Goal: Task Accomplishment & Management: Complete application form

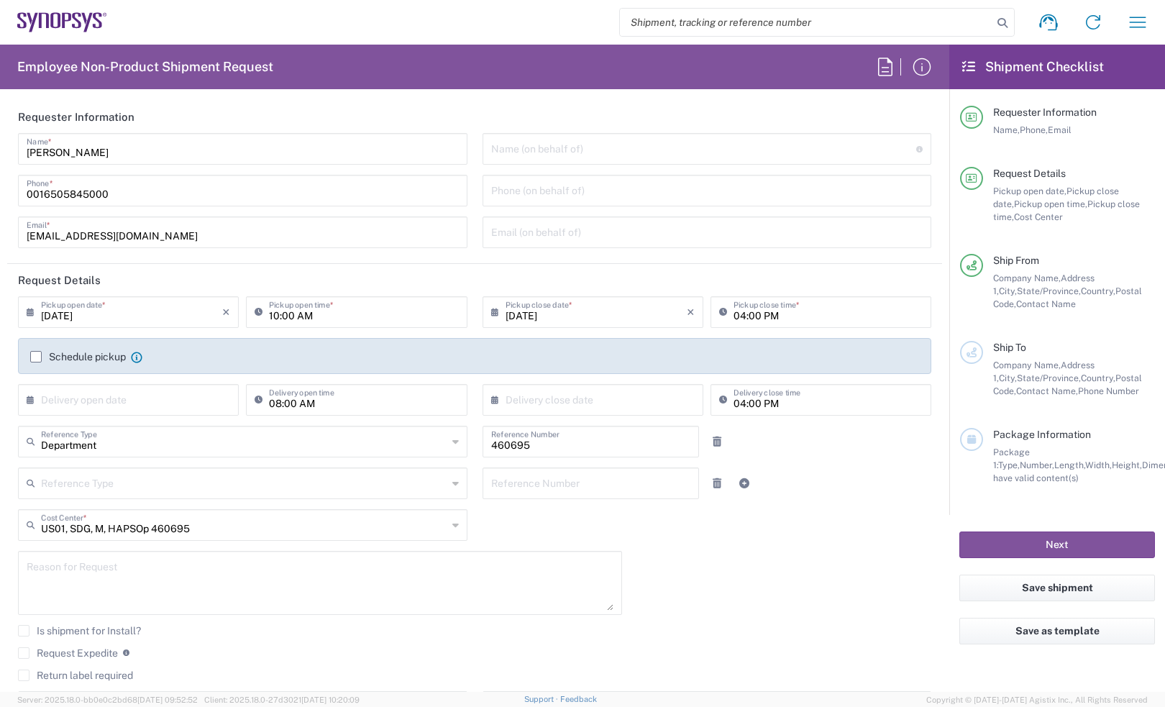
scroll to position [1613, 0]
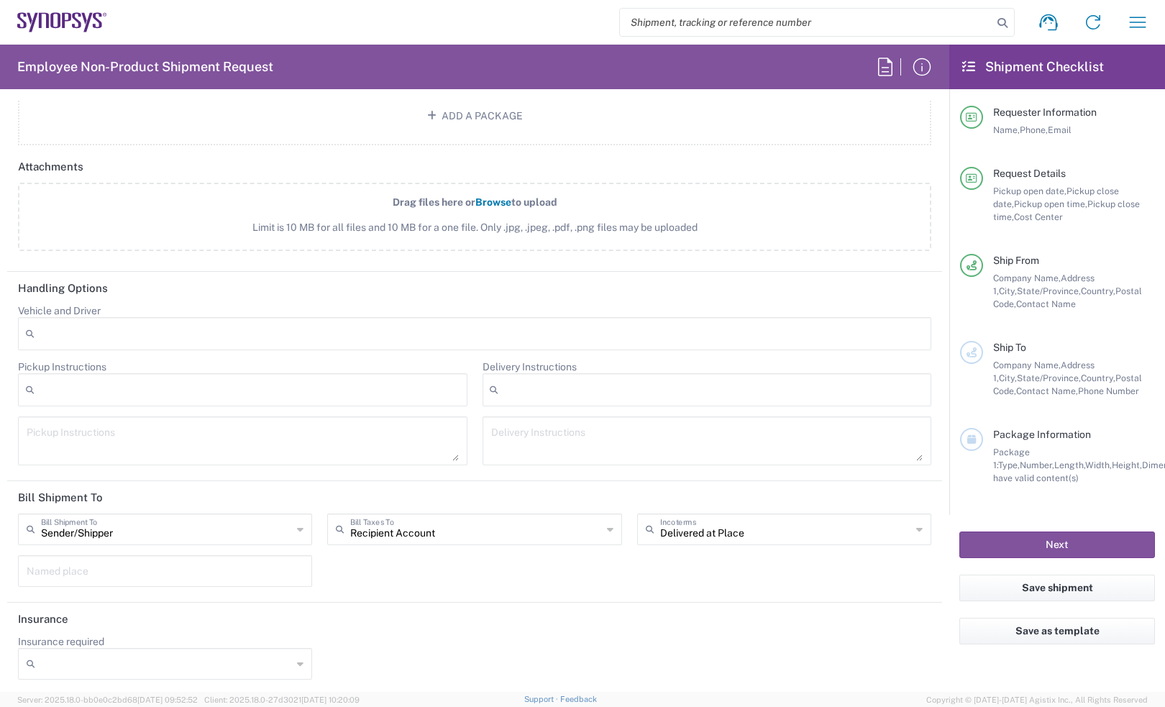
click at [77, 22] on icon at bounding box center [76, 21] width 9 height 16
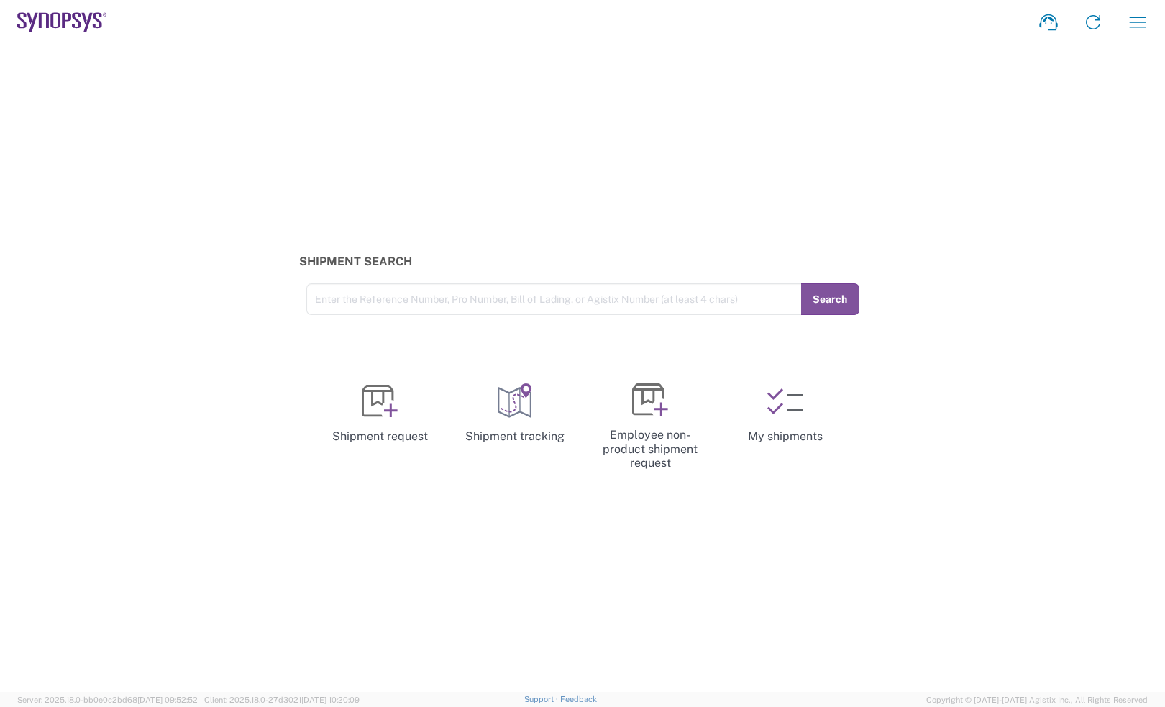
click at [1152, 66] on div "Shipment Search Enter the Reference Number, Pro Number, Bill of Lading, or Agis…" at bounding box center [582, 368] width 1165 height 647
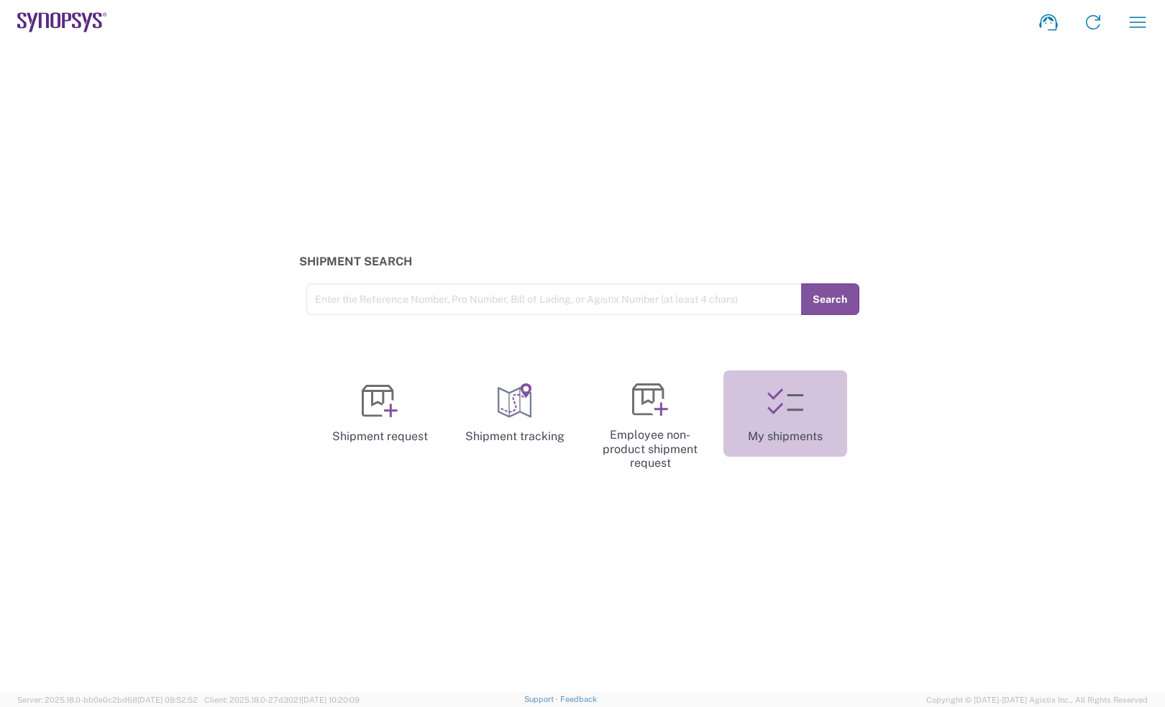
click at [791, 418] on link "My shipments" at bounding box center [785, 413] width 124 height 86
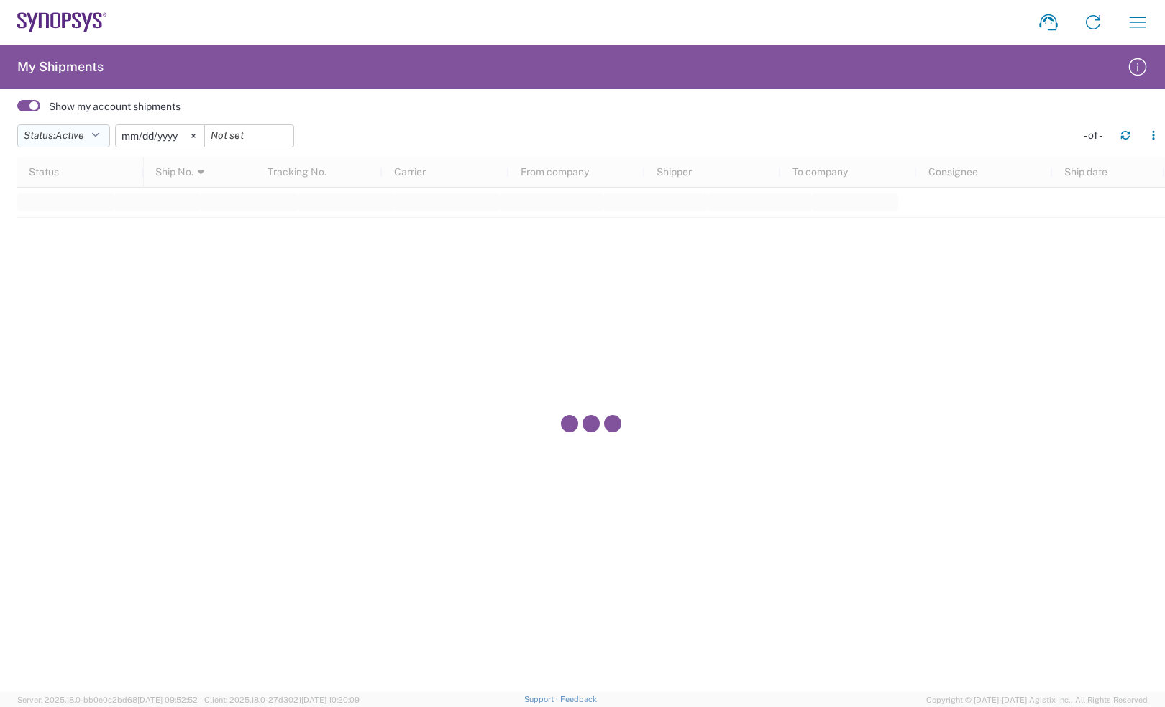
click at [99, 135] on icon "button" at bounding box center [95, 136] width 8 height 10
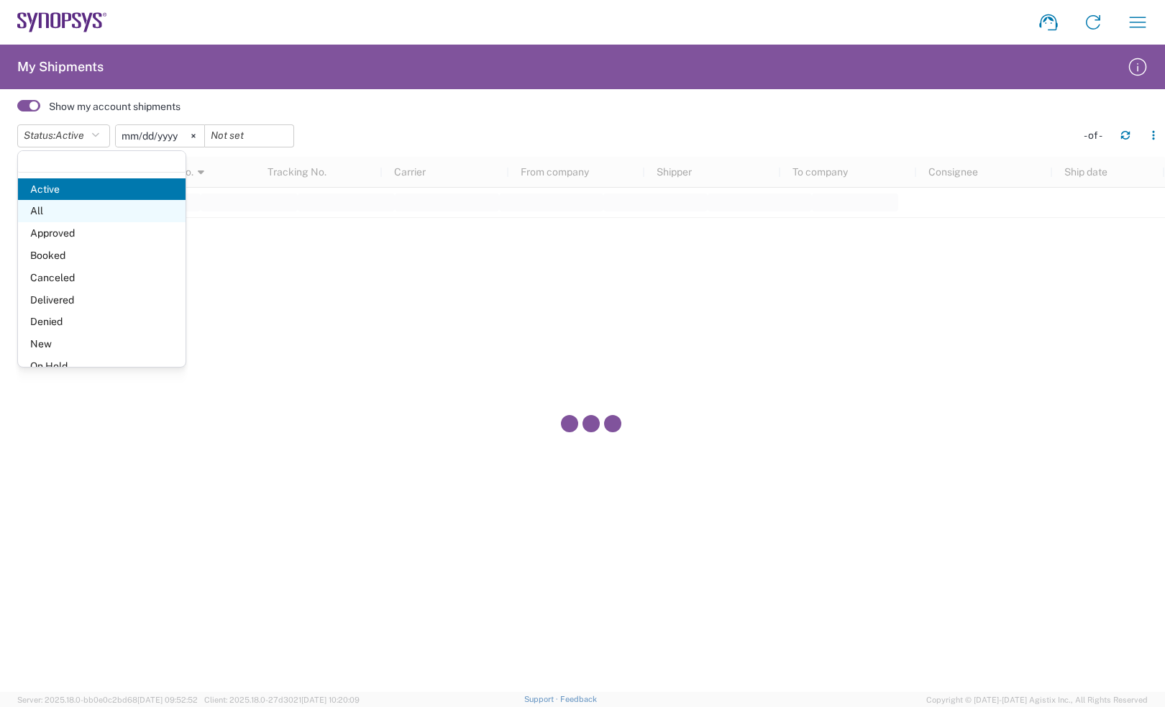
click at [67, 216] on span "All" at bounding box center [102, 211] width 168 height 22
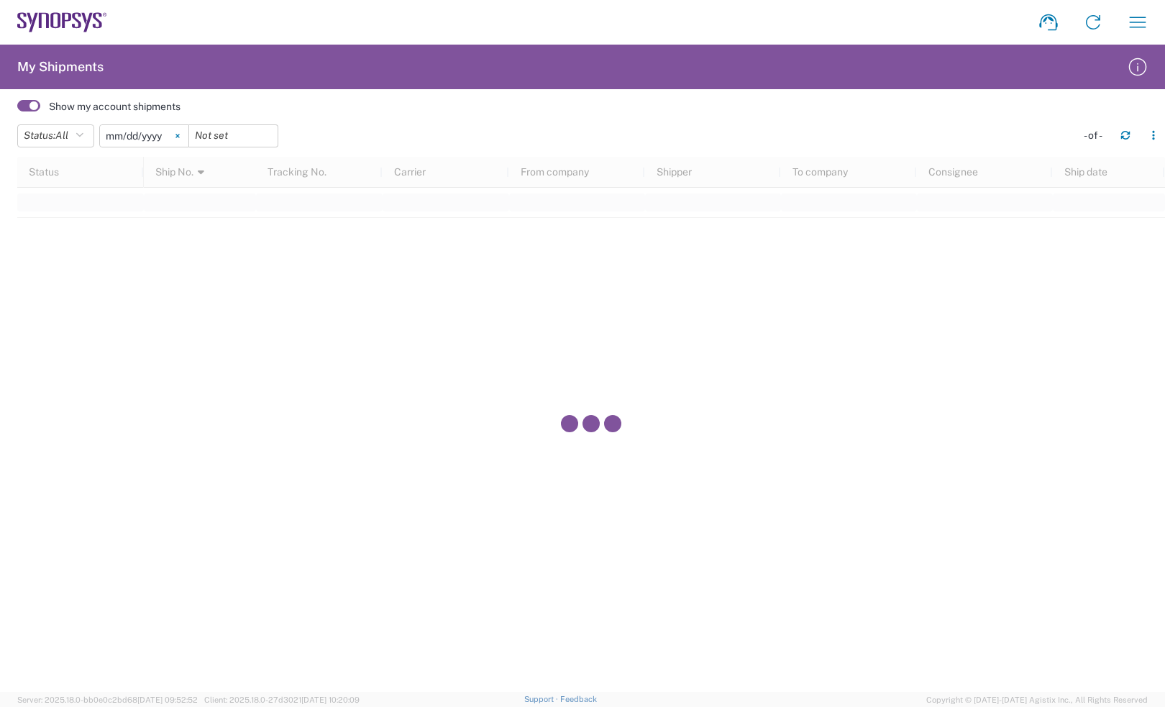
click at [180, 134] on icon at bounding box center [177, 136] width 4 height 4
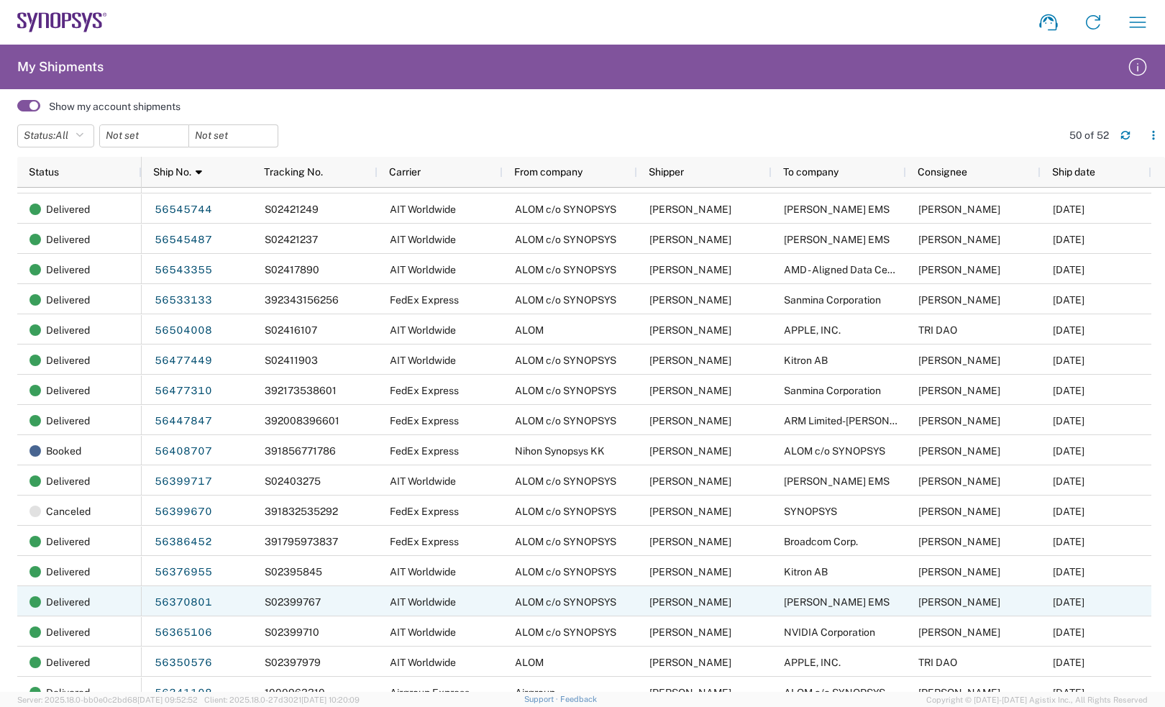
scroll to position [449, 0]
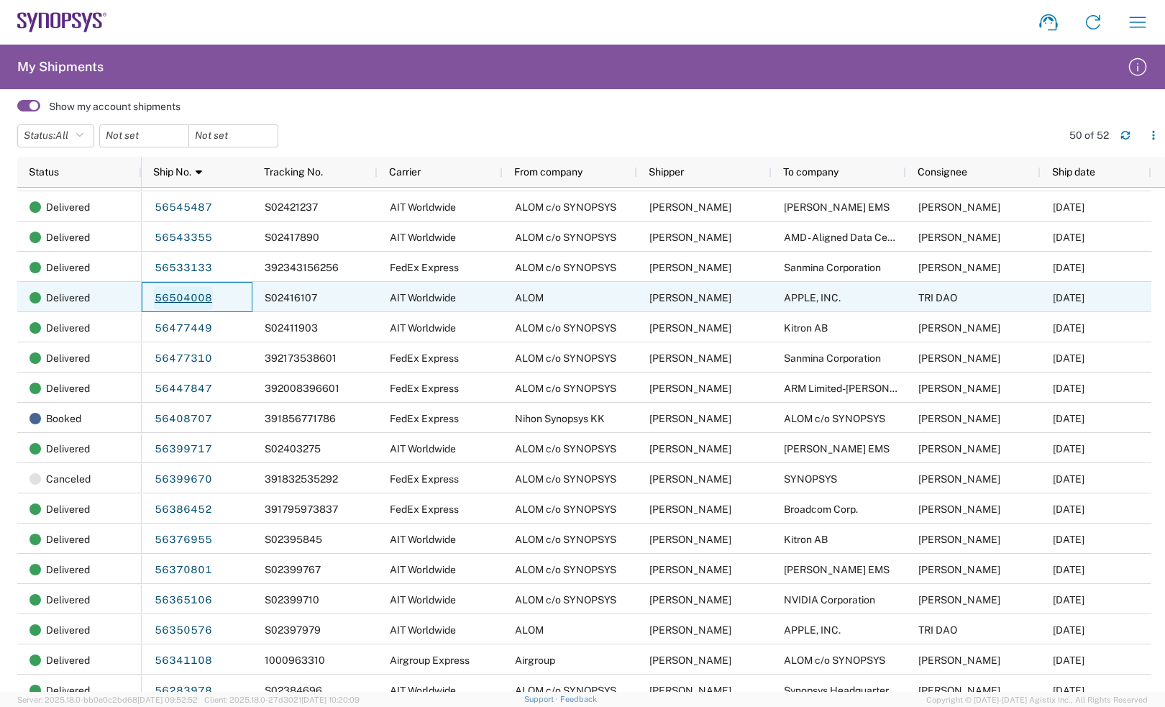
click at [193, 306] on link "56504008" at bounding box center [183, 298] width 59 height 23
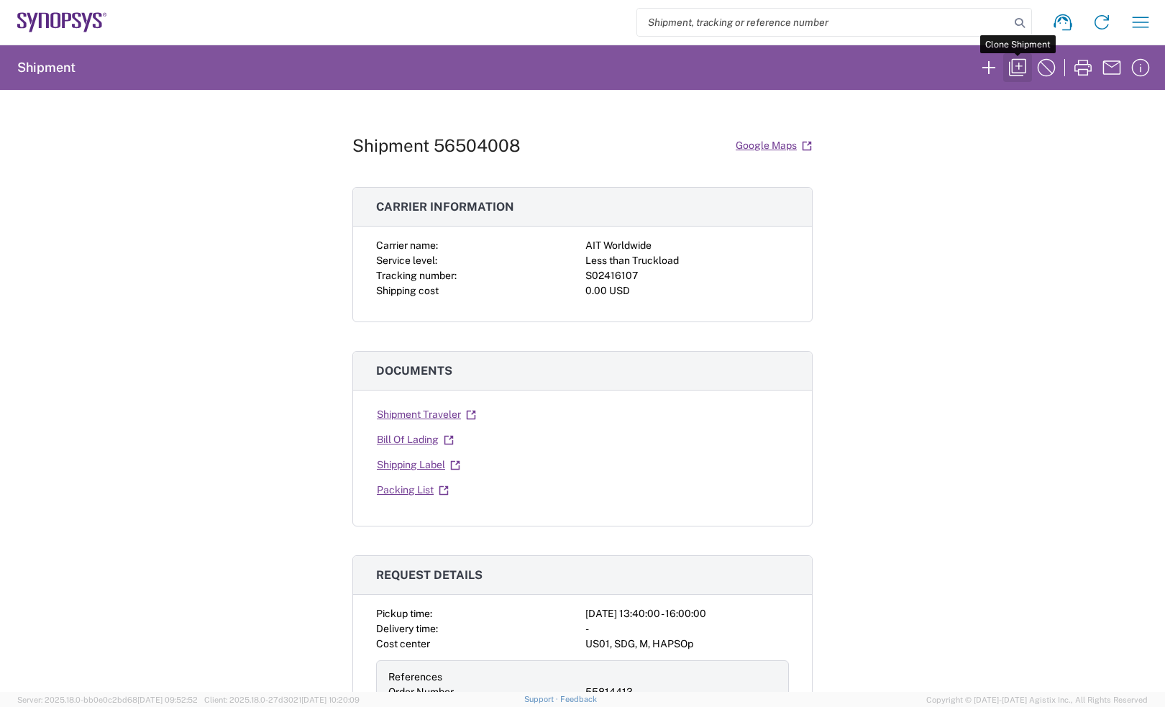
click at [1011, 67] on icon "button" at bounding box center [1017, 67] width 23 height 23
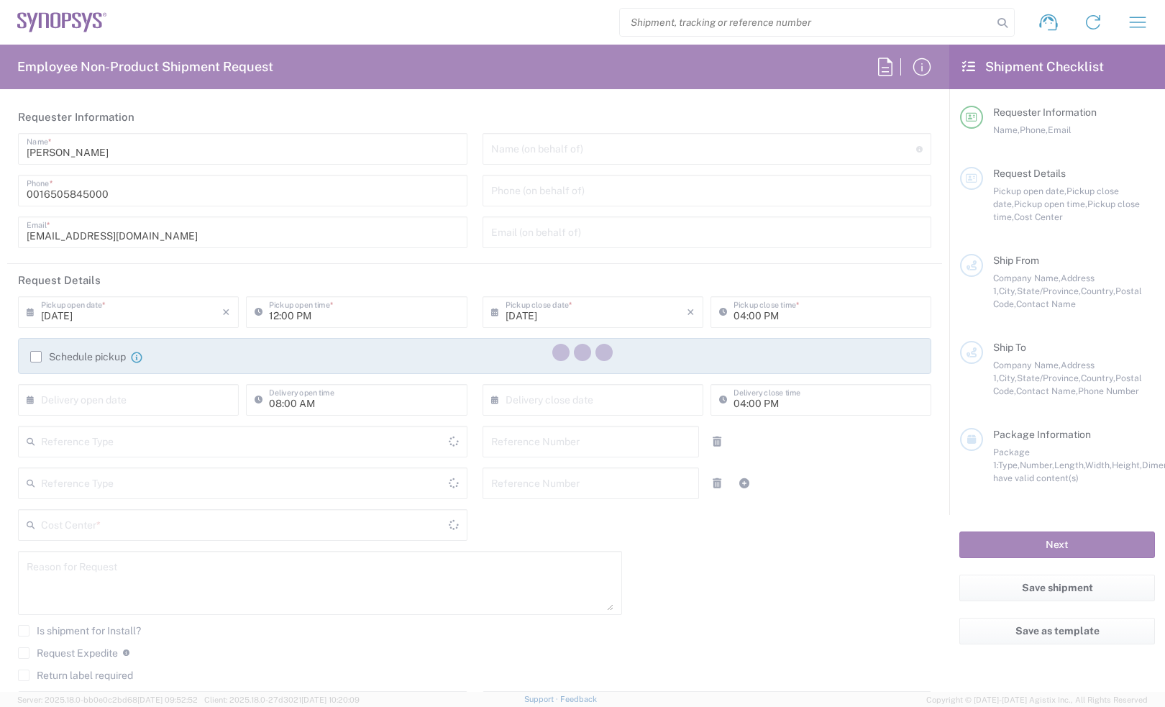
type input "[GEOGRAPHIC_DATA]"
type input "Department"
type input "[GEOGRAPHIC_DATA]"
type input "Delivered at Place"
type input "01:40 PM"
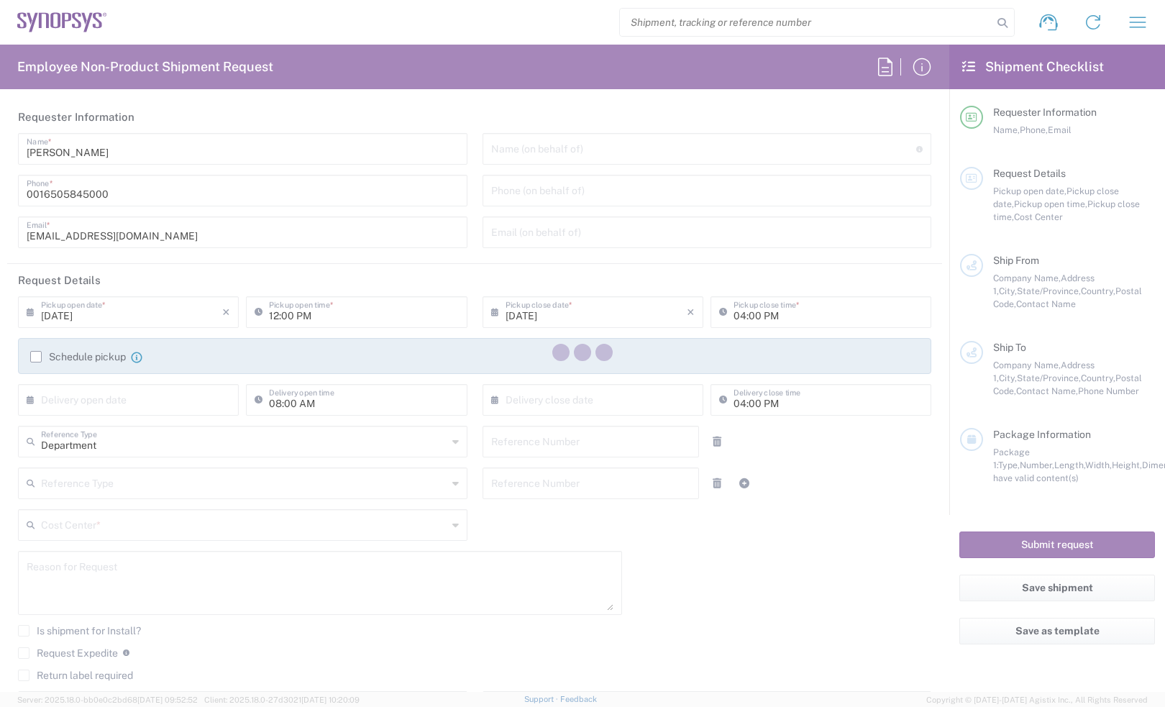
type input "55814413"
type input "SF102325134"
type textarea "Spare parts replenishment"
type textarea "[EMAIL_ADDRESS][DOMAIN_NAME], [PERSON_NAME][EMAIL_ADDRESS][DOMAIN_NAME], [EMAIL…"
type textarea "Spare parts replenishment"
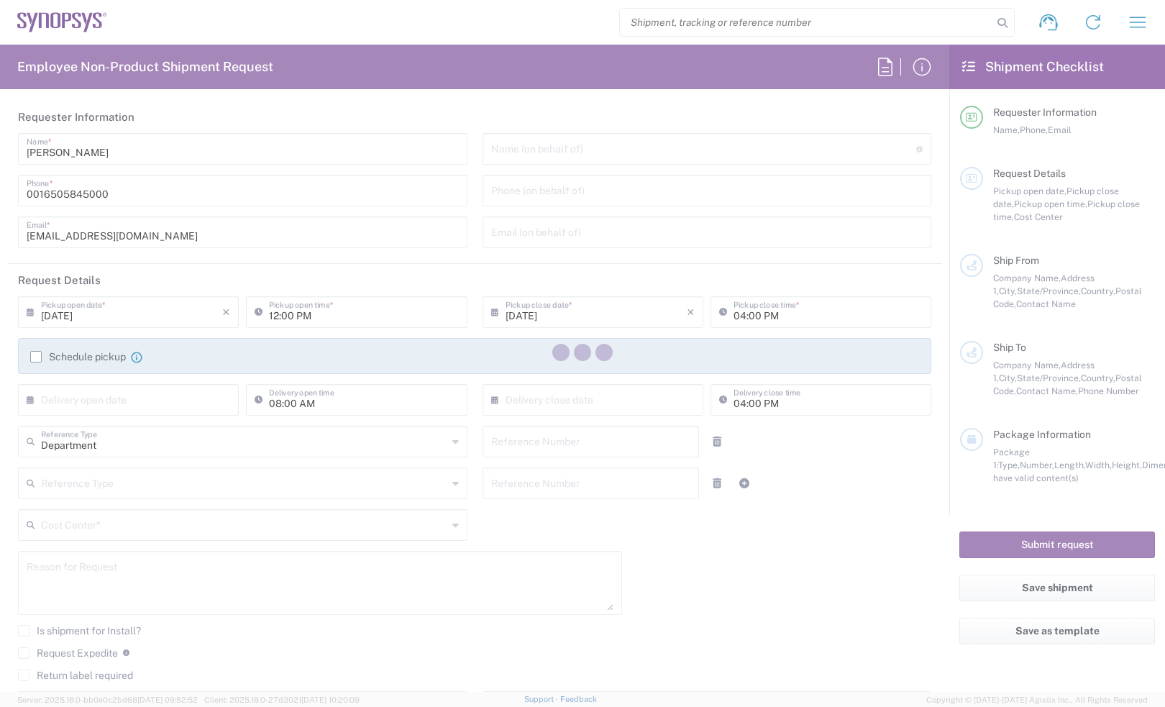
type input "ALOM"
type input "[STREET_ADDRESS]"
type input "FREMONT"
type input "[US_STATE]"
type input "94539"
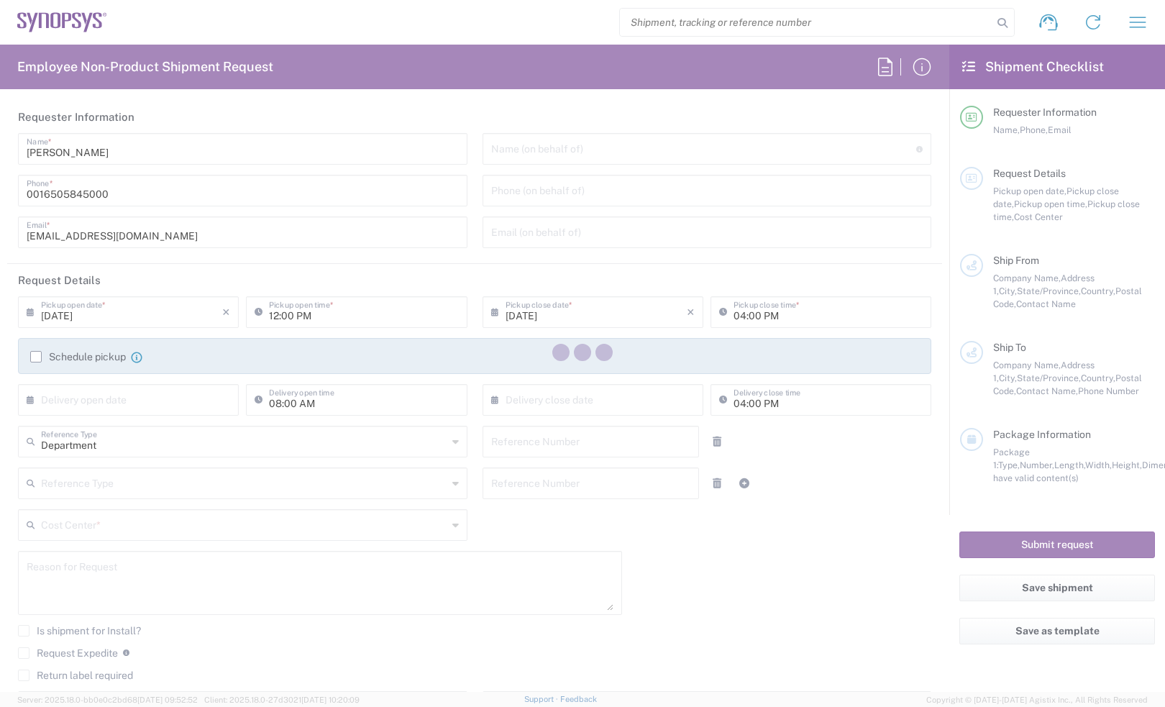
type input "[PERSON_NAME]"
type input "4086498039"
type input "[EMAIL_ADDRESS][DOMAIN_NAME]"
type input "APPLE, INC."
type input "120 SAN [PERSON_NAME] DR"
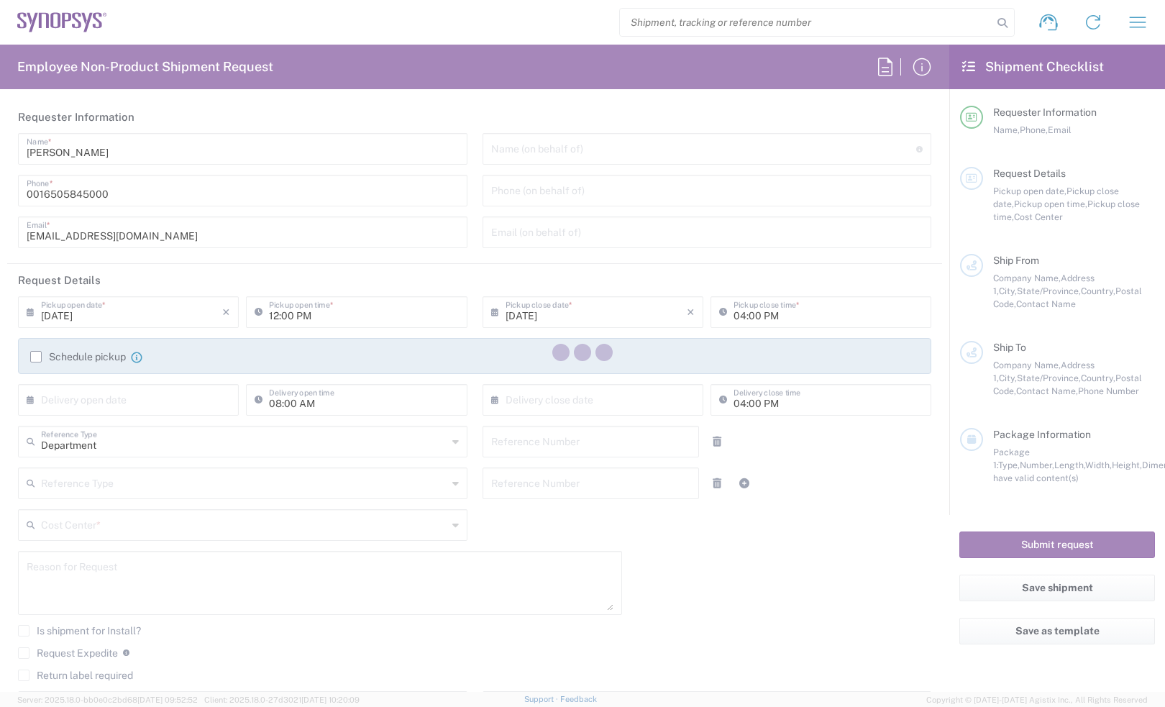
type input "SUNNYVALE"
type input "[US_STATE]"
type input "94086"
type input "TRI DAO"
type input "[PHONE_NUMBER]"
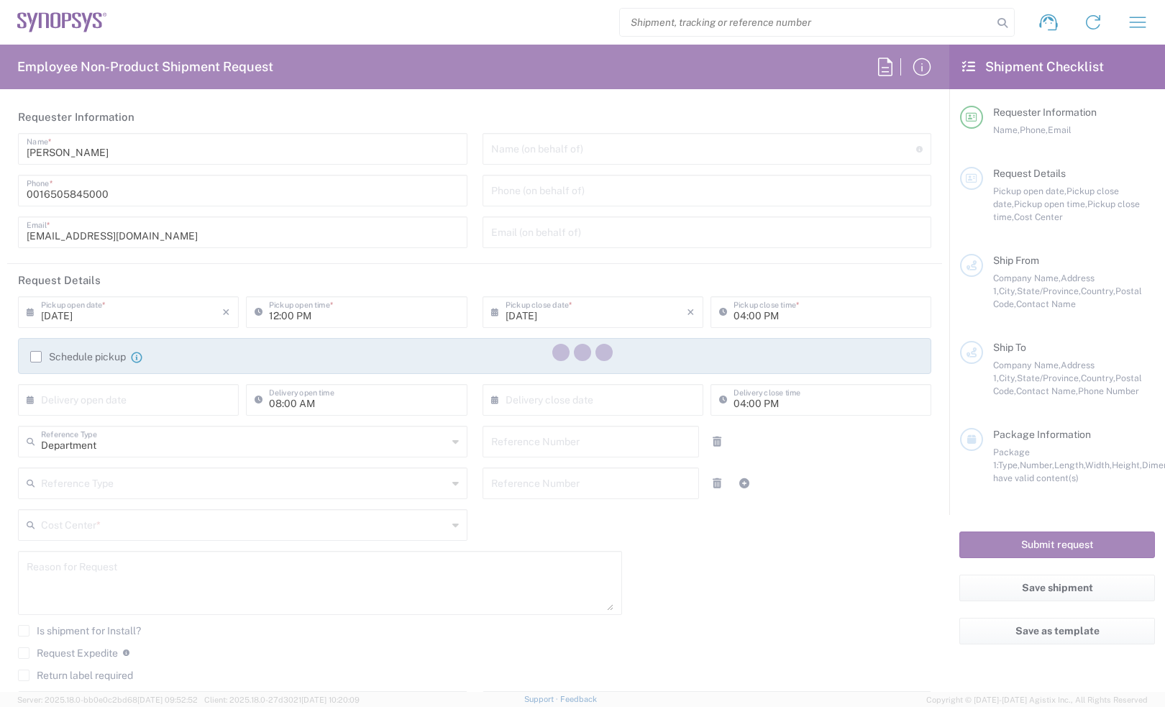
type input "[EMAIL_ADDRESS][DOMAIN_NAME]"
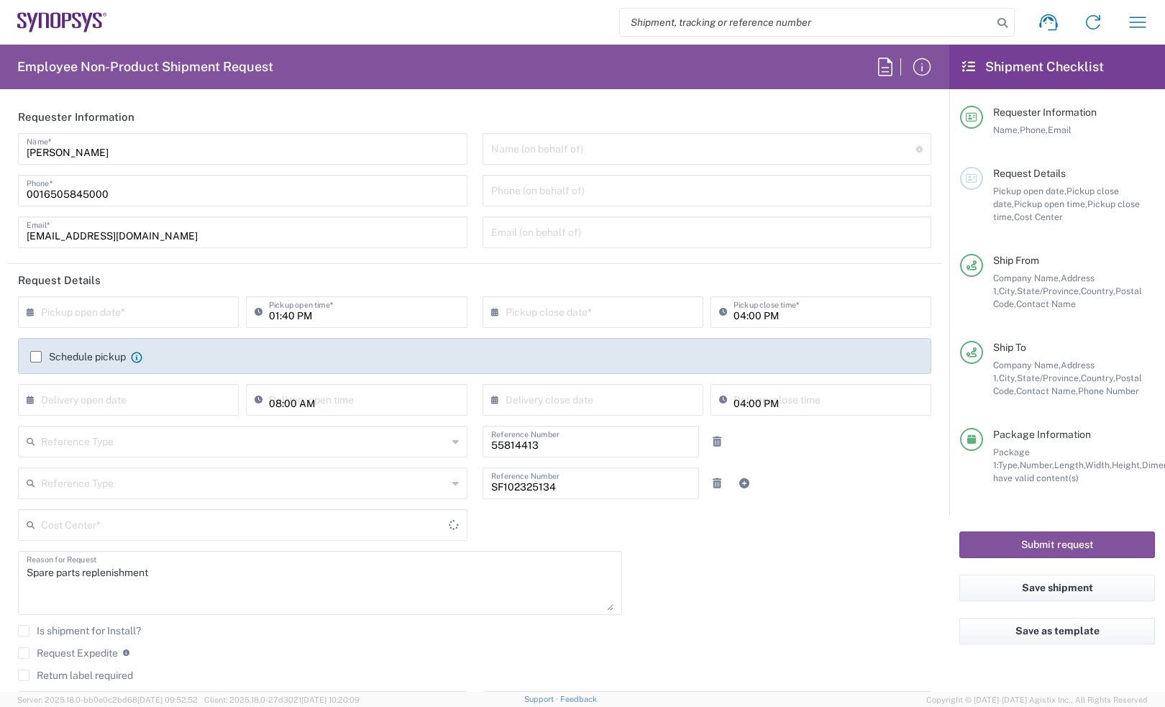
type input "Your Packaging"
type input "US01, SDG, M, HAPSOp 460695"
click at [170, 318] on input "text" at bounding box center [131, 310] width 181 height 25
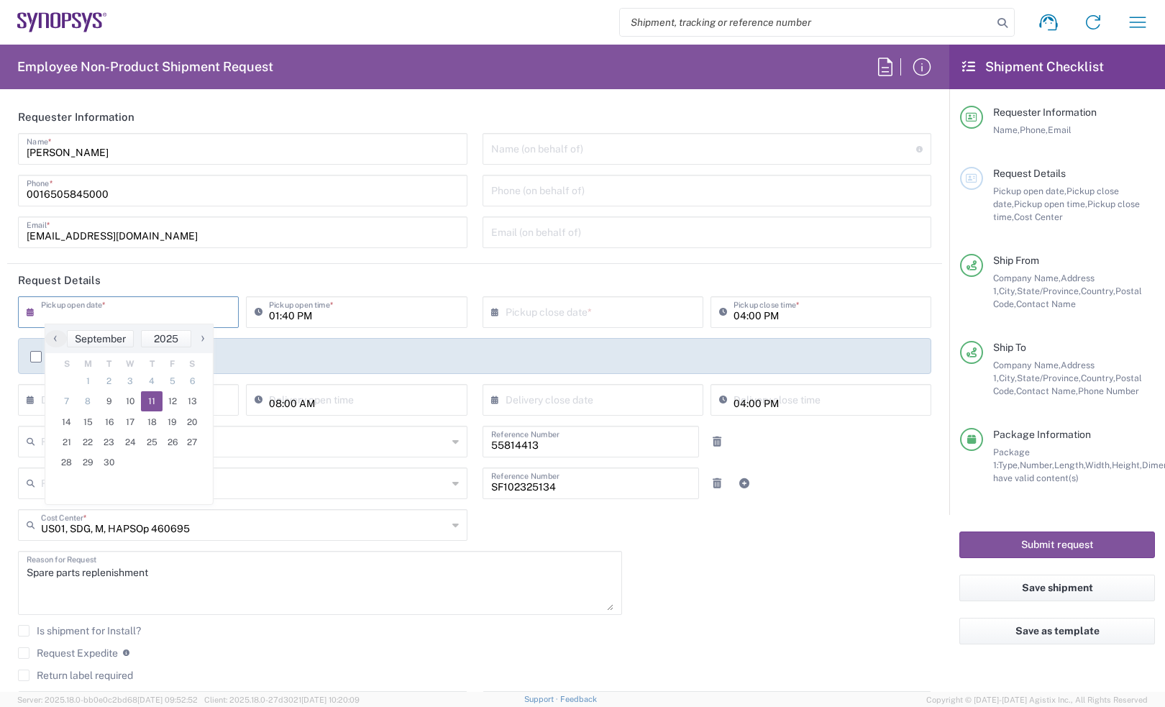
click at [155, 399] on span "11" at bounding box center [152, 401] width 22 height 20
type input "[DATE]"
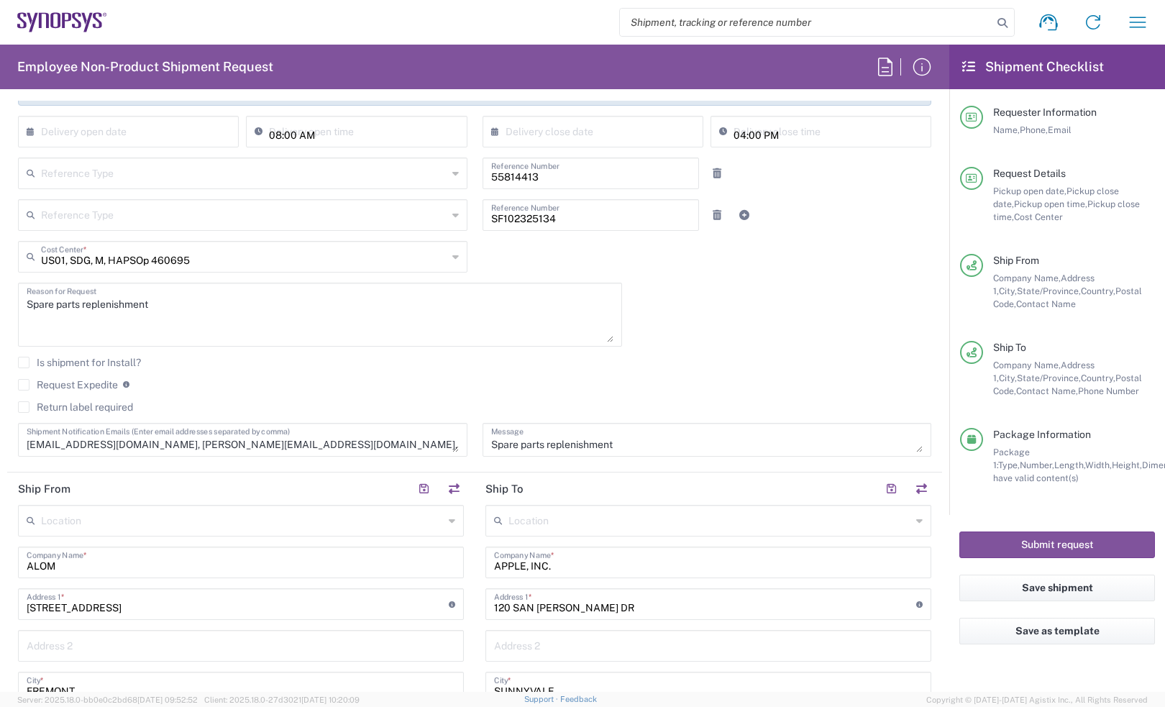
scroll to position [270, 0]
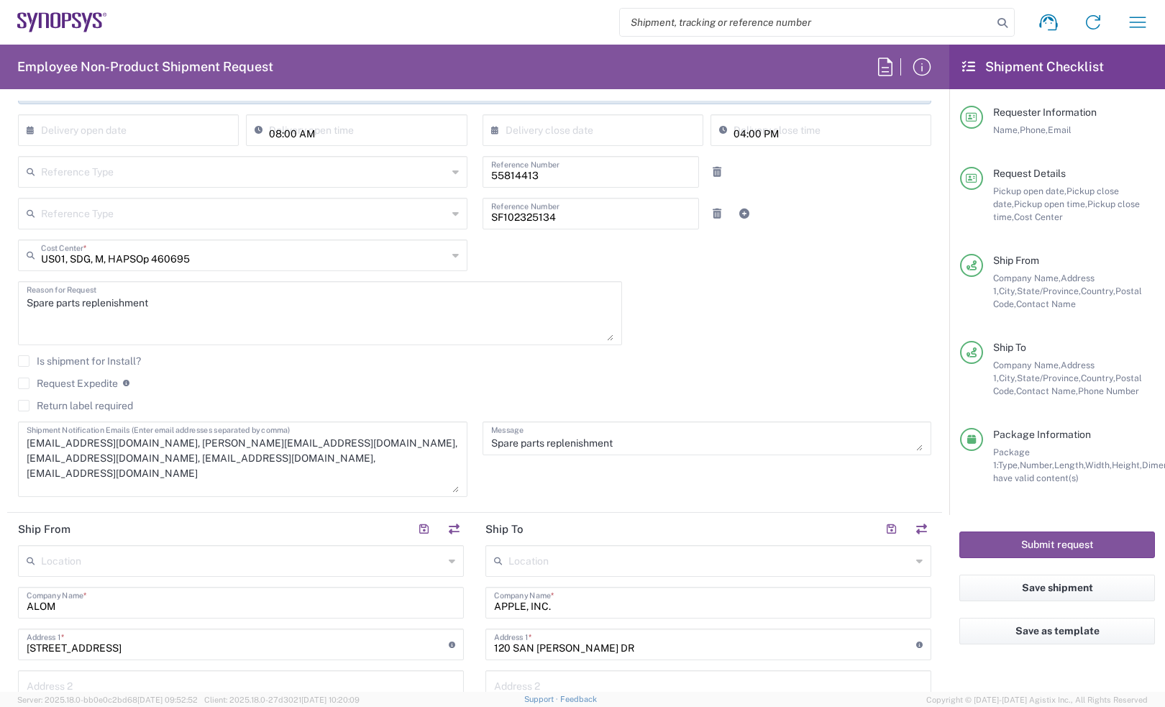
drag, startPoint x: 444, startPoint y: 444, endPoint x: 424, endPoint y: 486, distance: 47.0
click at [424, 486] on textarea "[EMAIL_ADDRESS][DOMAIN_NAME], [PERSON_NAME][EMAIL_ADDRESS][DOMAIN_NAME], [EMAIL…" at bounding box center [243, 459] width 432 height 67
drag, startPoint x: 139, startPoint y: 458, endPoint x: 279, endPoint y: 415, distance: 146.7
click at [279, 415] on div "[DATE] × Pickup open date * Cancel Apply 01:40 PM Pickup open time * [DATE] × P…" at bounding box center [475, 267] width 928 height 480
type textarea "[EMAIL_ADDRESS][DOMAIN_NAME], [EMAIL_ADDRESS][DOMAIN_NAME]"
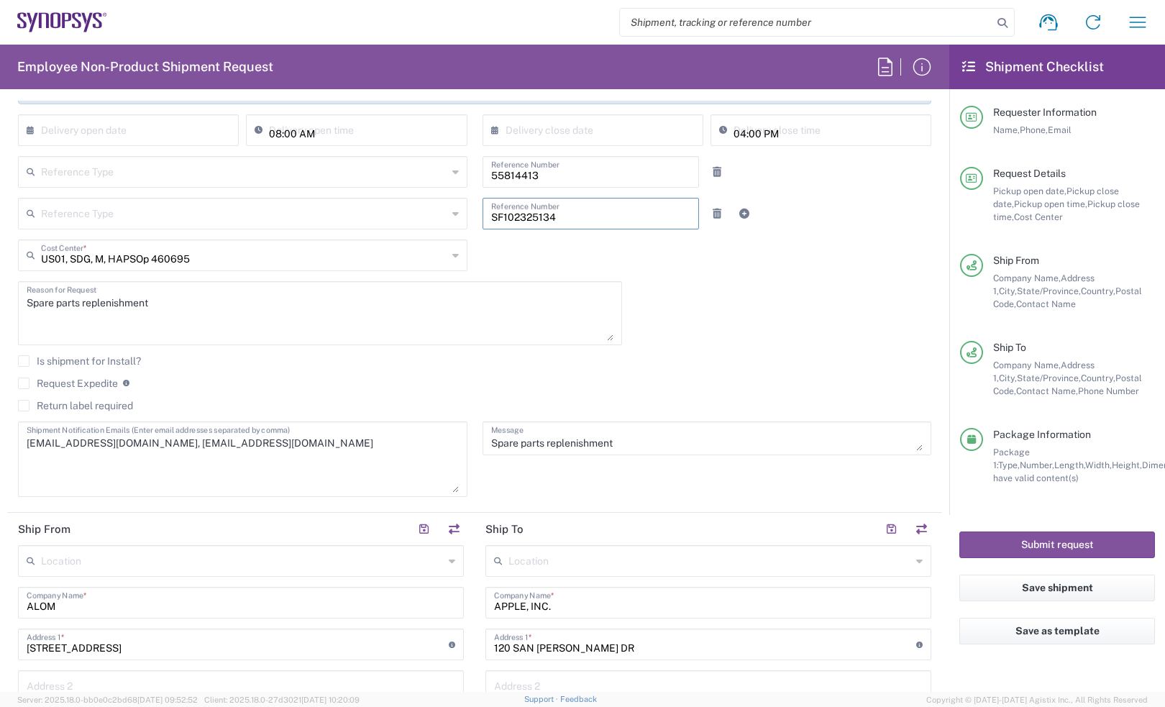
drag, startPoint x: 567, startPoint y: 213, endPoint x: 270, endPoint y: 182, distance: 298.5
click at [270, 182] on div "Reference Type Customer Ref Department Invoice Number Purchase Order RMA 558144…" at bounding box center [474, 197] width 913 height 83
drag, startPoint x: 559, startPoint y: 185, endPoint x: 318, endPoint y: 187, distance: 240.9
click at [289, 195] on div "Reference Type Customer Ref Department Invoice Number Purchase Order RMA 558144…" at bounding box center [475, 177] width 928 height 42
drag, startPoint x: 545, startPoint y: 171, endPoint x: 378, endPoint y: 171, distance: 166.8
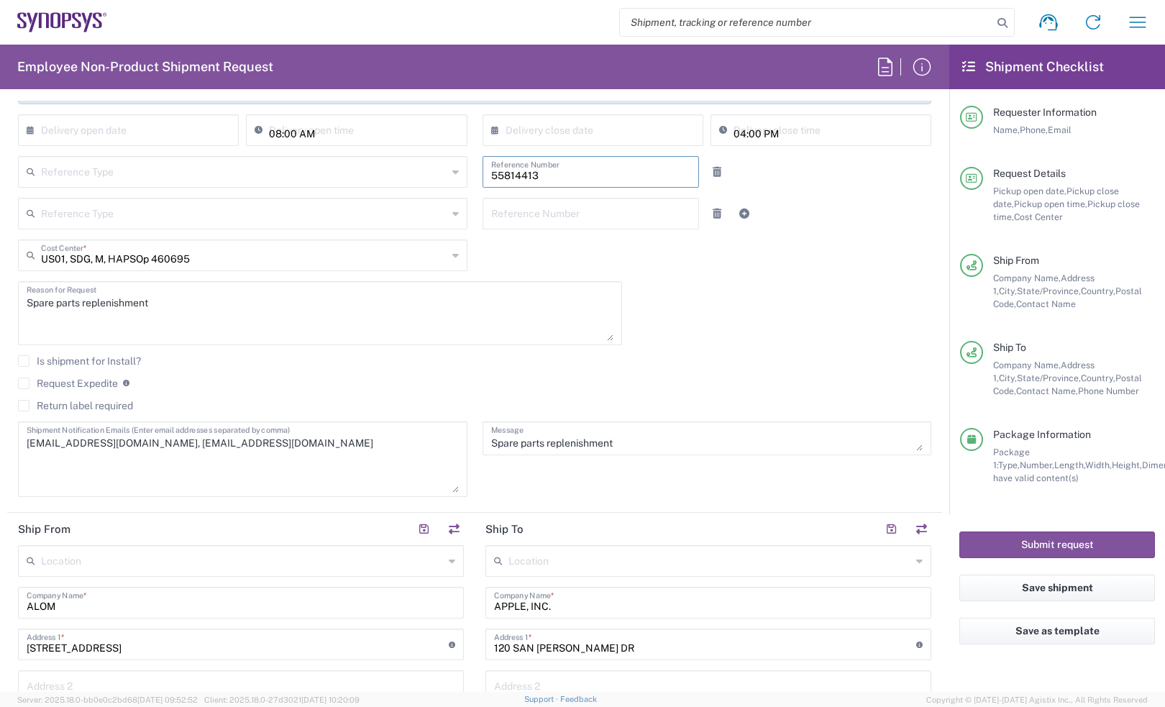
click at [378, 171] on div "Reference Type Customer Ref Department Invoice Number Purchase Order RMA 558144…" at bounding box center [475, 177] width 928 height 42
drag, startPoint x: 872, startPoint y: 364, endPoint x: 861, endPoint y: 357, distance: 14.0
click at [870, 363] on agx-checkbox-control "Is shipment for Install?" at bounding box center [474, 361] width 913 height 12
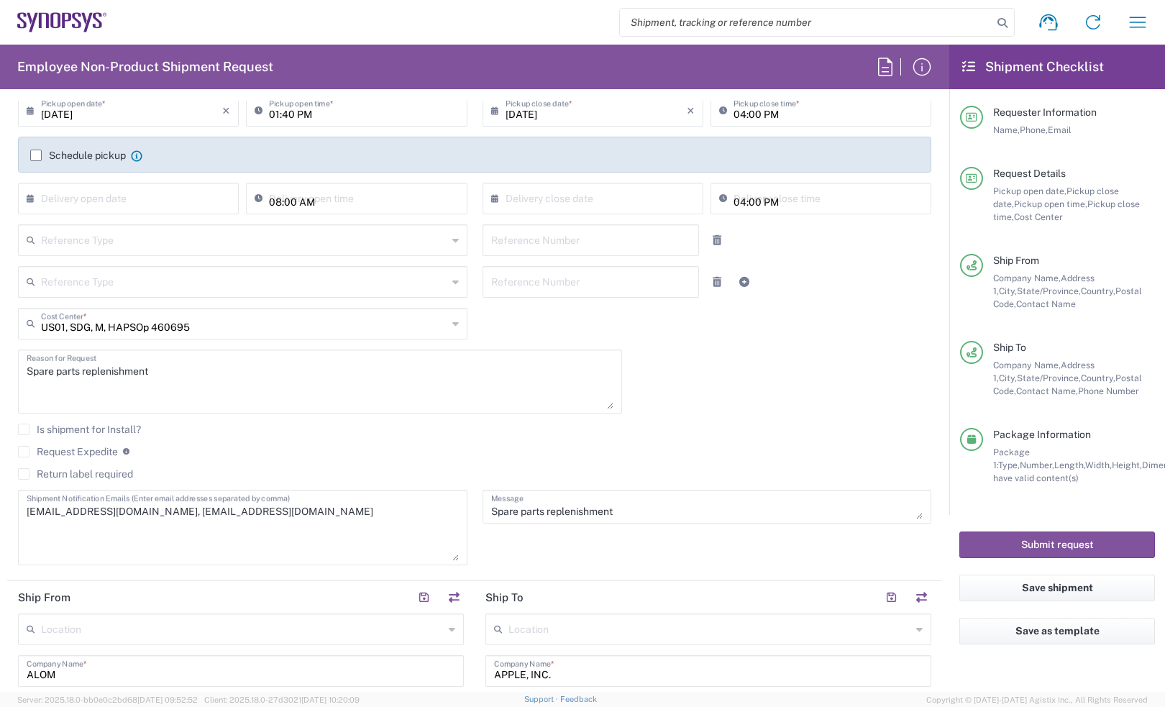
scroll to position [90, 0]
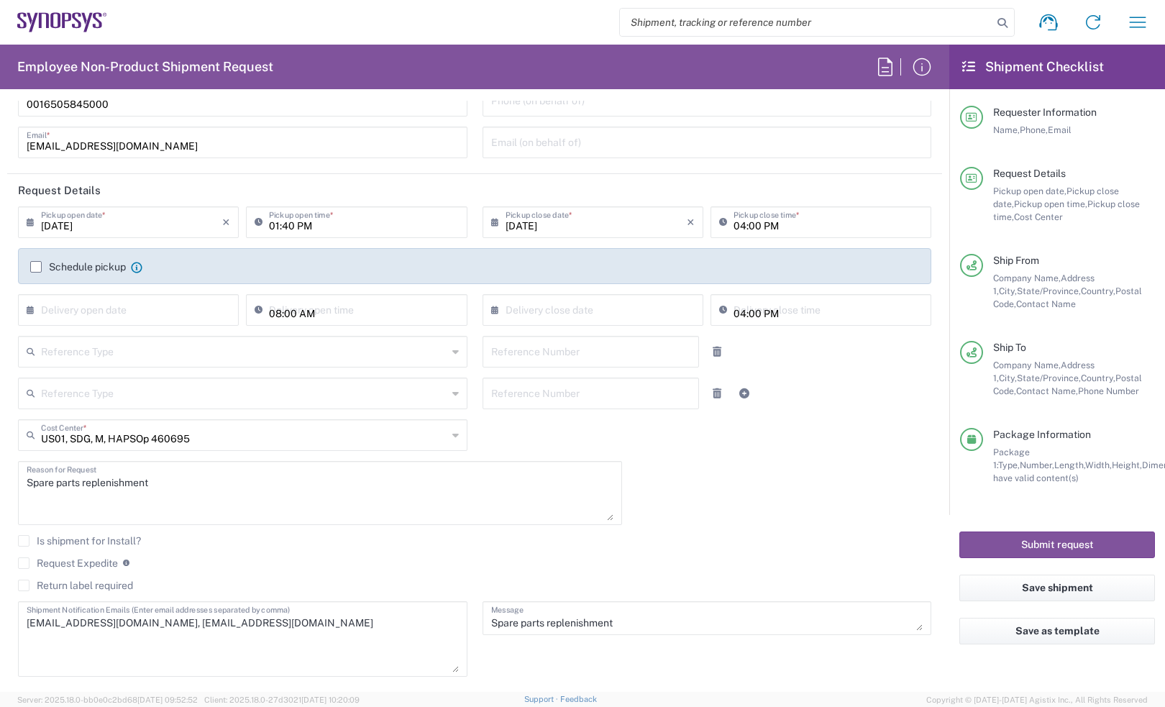
click at [87, 304] on input "text" at bounding box center [131, 308] width 181 height 25
click at [820, 418] on div "Reference Type Customer Ref Department Invoice Number Purchase Order RMA Refere…" at bounding box center [475, 398] width 928 height 42
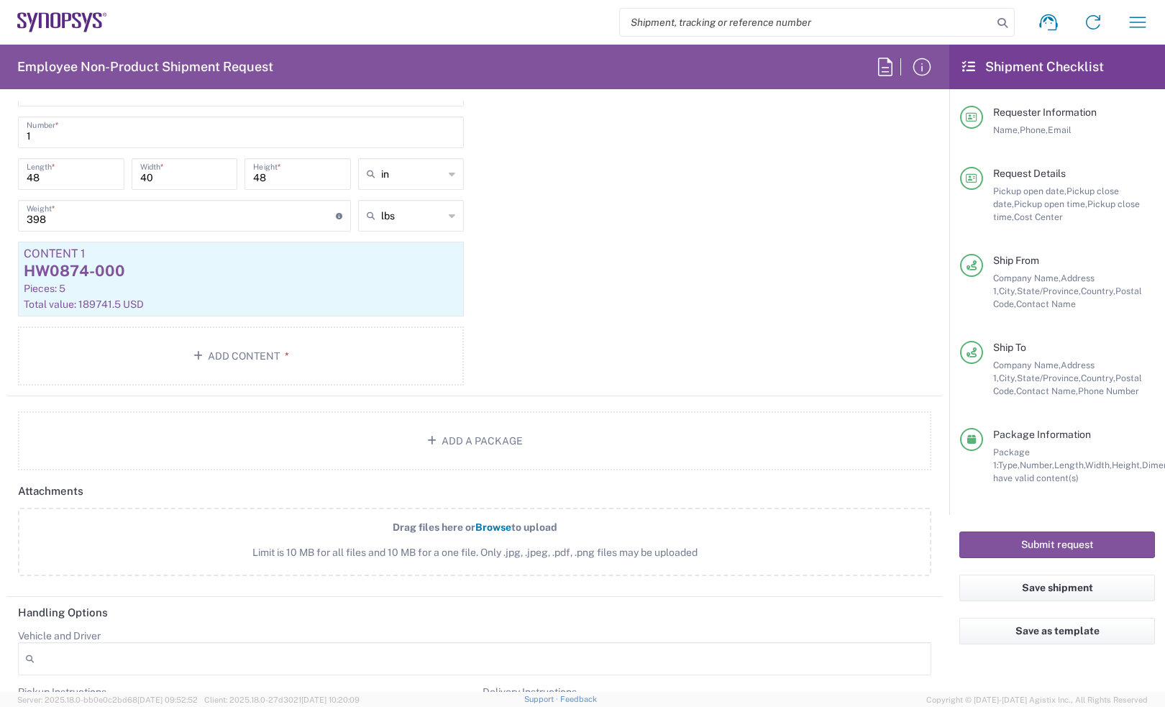
scroll to position [1258, 0]
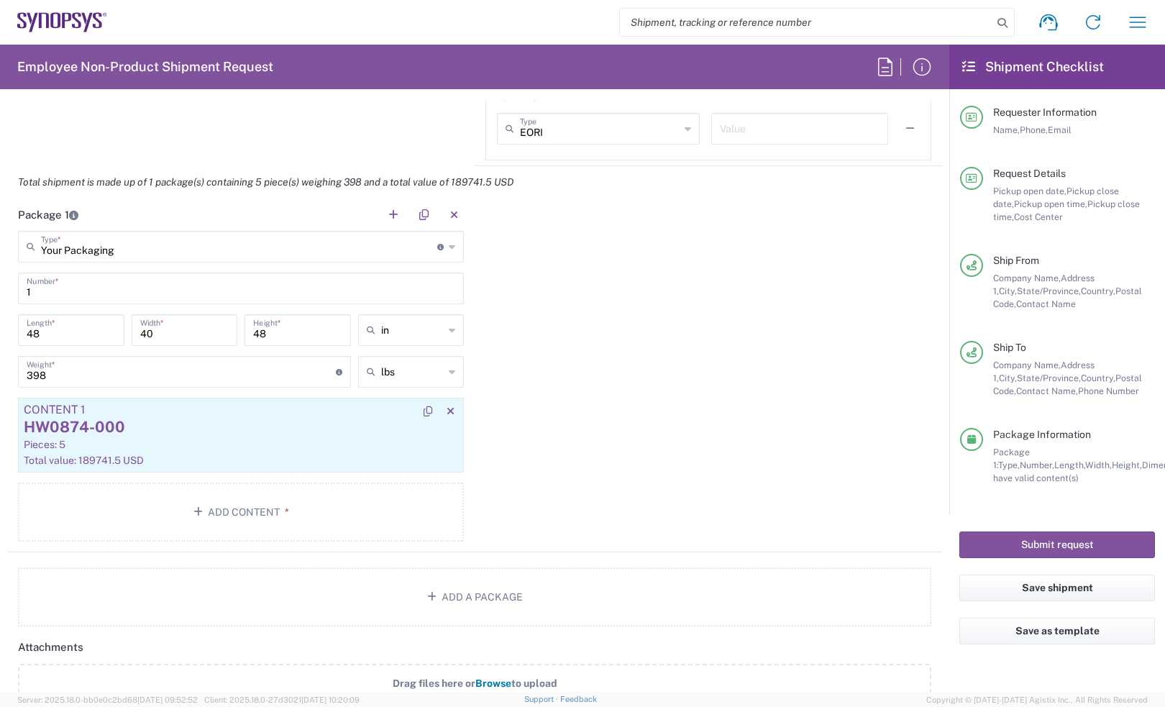
click at [164, 417] on div "HW0874-000" at bounding box center [241, 427] width 434 height 22
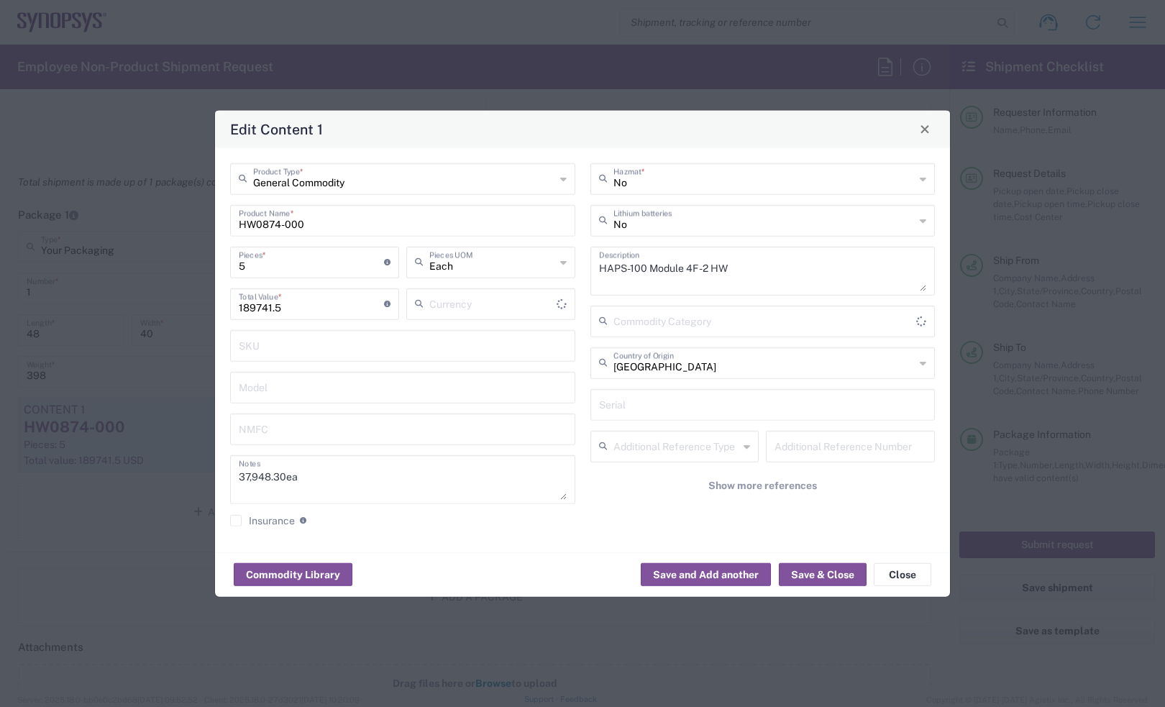
type input "US Dollar"
drag, startPoint x: 304, startPoint y: 264, endPoint x: 106, endPoint y: 264, distance: 197.7
click at [106, 264] on div "Edit Content 1 General Commodity Product Type * HW0874-000 Product Name * 5 Pie…" at bounding box center [582, 353] width 1165 height 707
type input "4"
type input "151793.2"
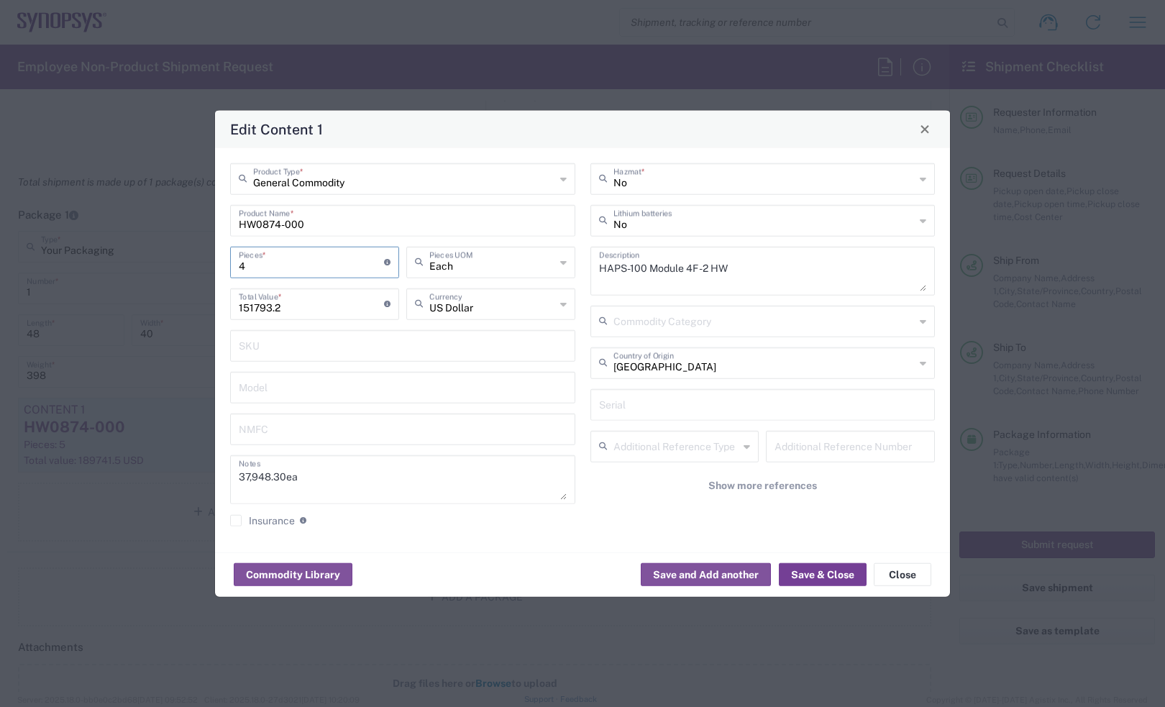
type input "4"
click at [810, 567] on button "Save & Close" at bounding box center [823, 574] width 88 height 23
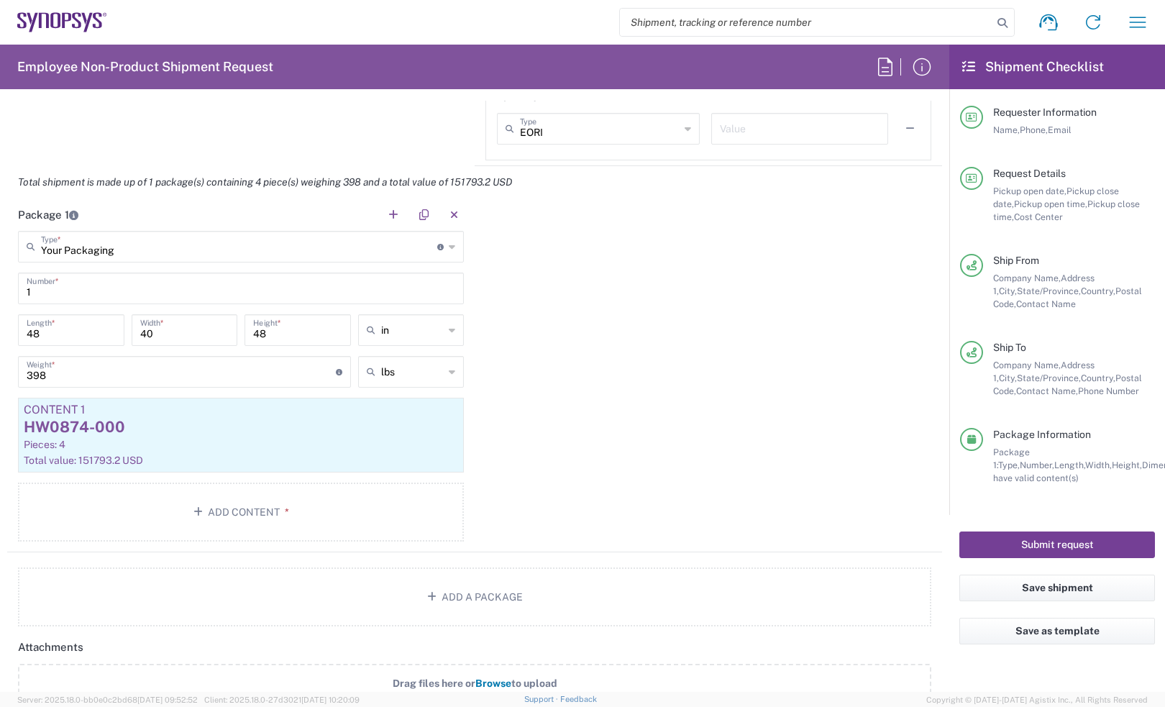
click at [1043, 538] on button "Submit request" at bounding box center [1057, 544] width 196 height 27
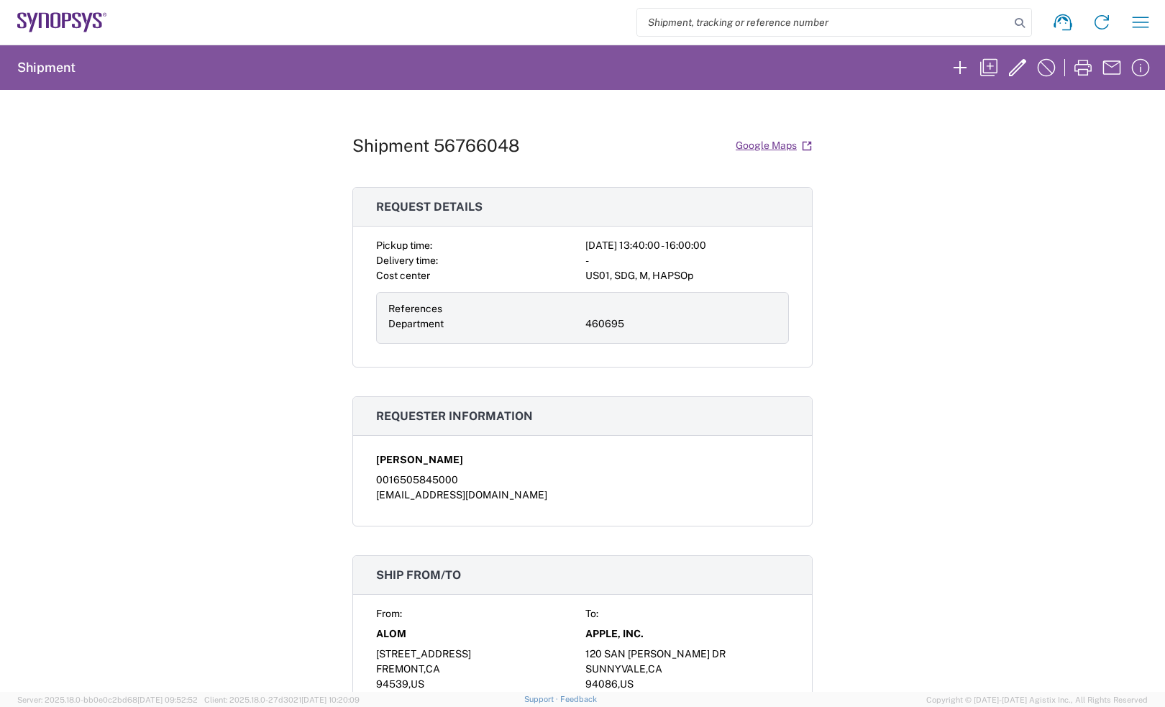
click at [466, 135] on h1 "Shipment 56766048" at bounding box center [436, 145] width 168 height 21
copy h1 "56766048"
click at [464, 156] on div "Shipment 56766048 Google Maps" at bounding box center [582, 145] width 460 height 25
click at [475, 140] on h1 "Shipment 56766048" at bounding box center [436, 145] width 168 height 21
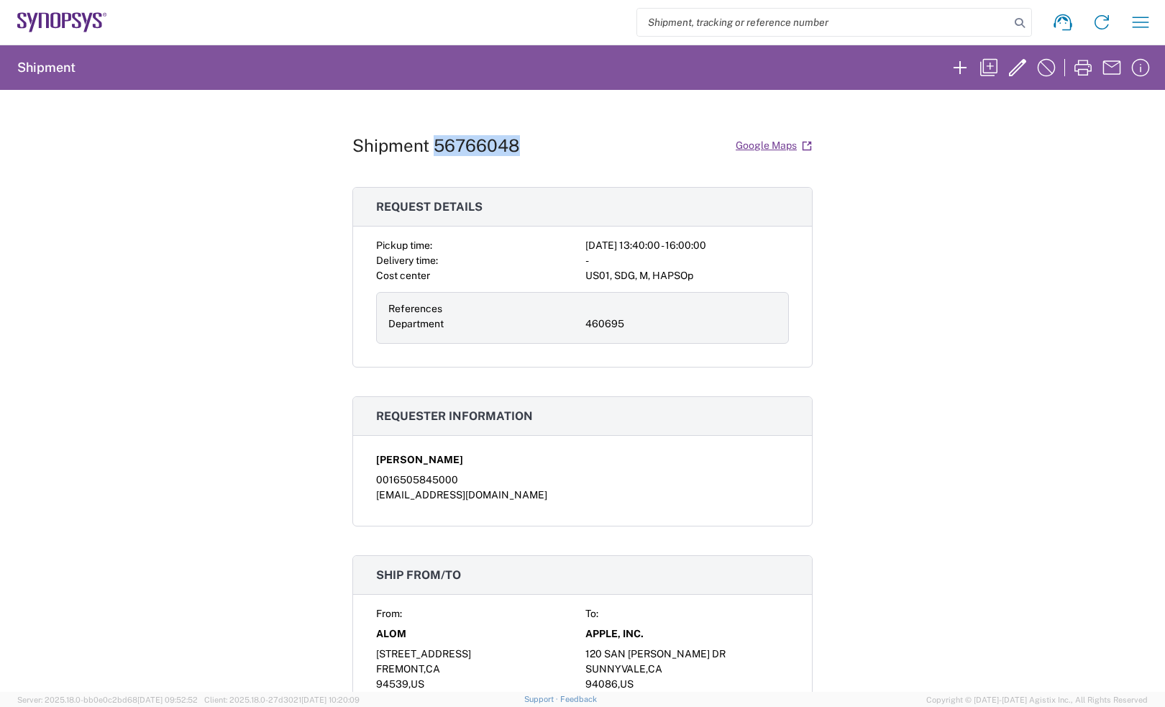
click at [475, 140] on h1 "Shipment 56766048" at bounding box center [436, 145] width 168 height 21
copy h1 "56766048"
click at [418, 160] on div "Shipment 56766048 Google Maps Request details Pickup time: [DATE] 13:40:00 - 16…" at bounding box center [582, 391] width 460 height 602
click at [485, 142] on h1 "Shipment 56766048" at bounding box center [436, 145] width 168 height 21
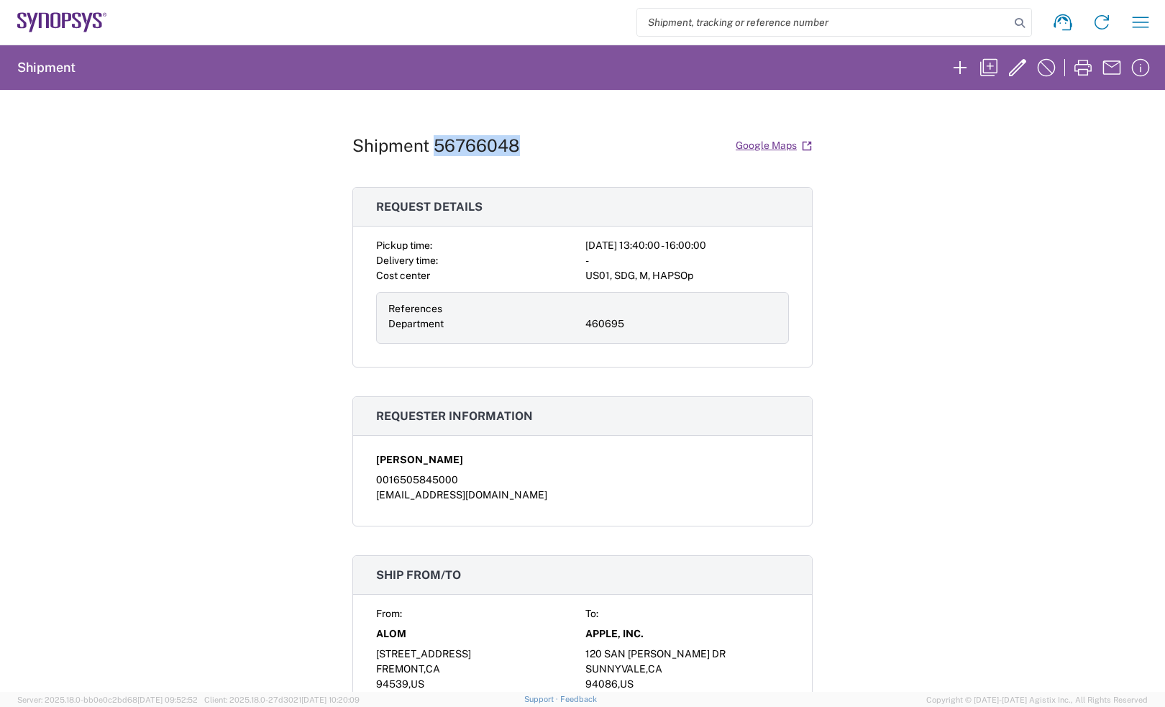
copy h1 "56766048"
